Goal: Use online tool/utility: Utilize a website feature to perform a specific function

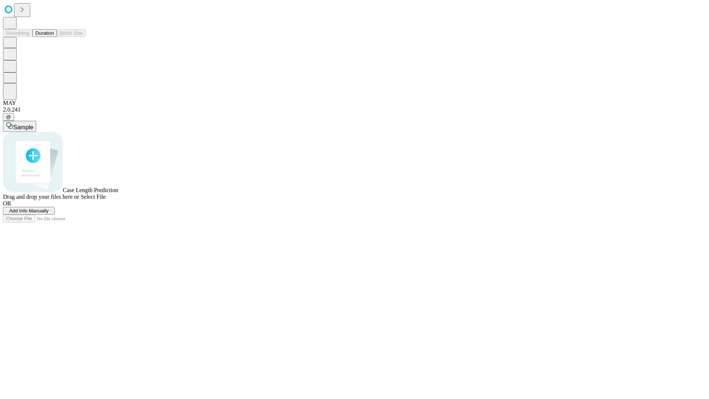
click at [54, 37] on button "Duration" at bounding box center [45, 33] width 24 height 8
click at [49, 214] on span "Add Info Manually" at bounding box center [29, 211] width 40 height 6
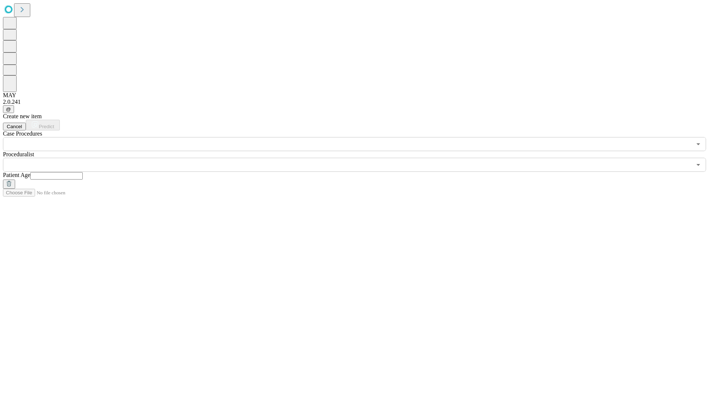
click at [83, 172] on input "text" at bounding box center [56, 175] width 52 height 7
type input "*"
click at [360, 158] on input "text" at bounding box center [347, 165] width 689 height 14
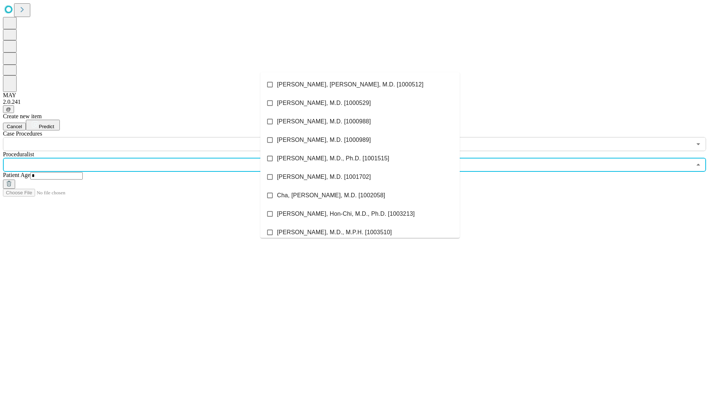
click at [360, 85] on li "[PERSON_NAME], [PERSON_NAME], M.D. [1000512]" at bounding box center [359, 84] width 199 height 18
click at [155, 137] on input "text" at bounding box center [347, 144] width 689 height 14
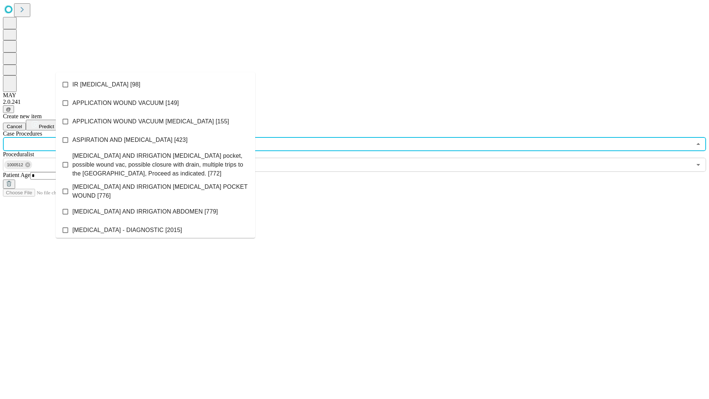
click at [156, 85] on li "IR [MEDICAL_DATA] [98]" at bounding box center [155, 84] width 199 height 18
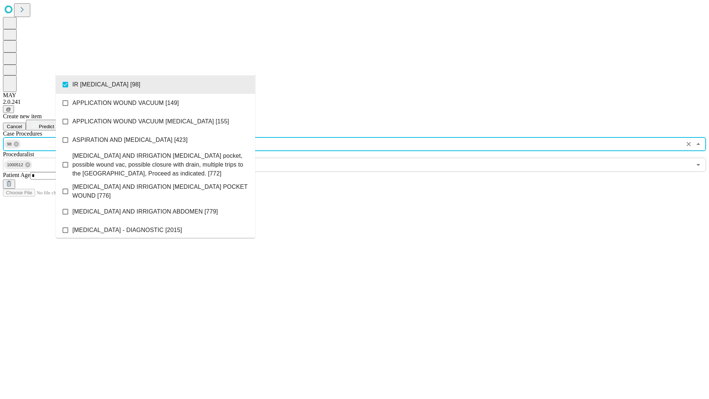
click at [54, 124] on span "Predict" at bounding box center [46, 127] width 15 height 6
